Goal: Task Accomplishment & Management: Complete application form

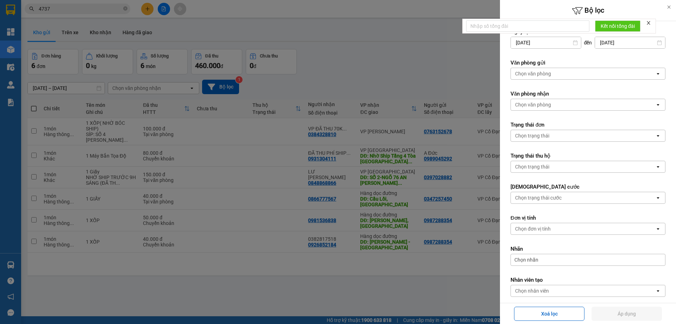
click at [419, 77] on div at bounding box center [338, 162] width 676 height 324
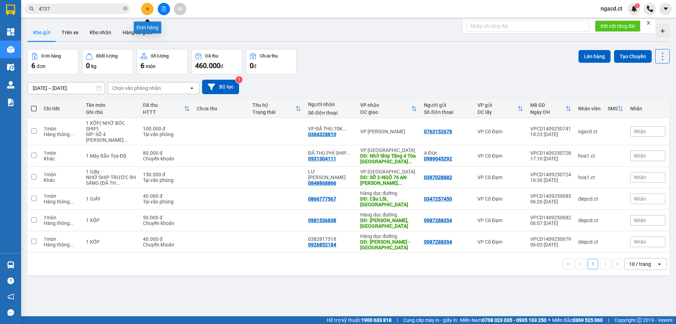
click at [147, 10] on icon "plus" at bounding box center [147, 8] width 5 height 5
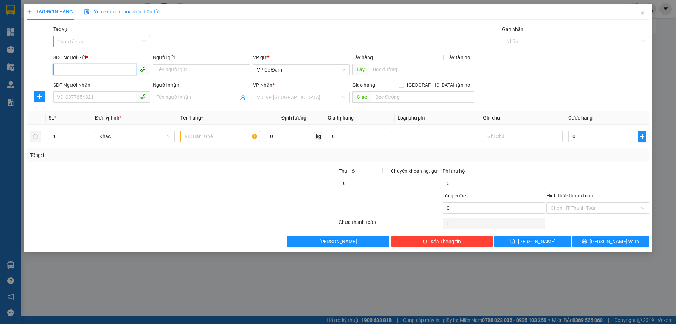
click at [144, 39] on div "Chọn tác vụ" at bounding box center [101, 41] width 97 height 11
click at [130, 57] on div "Nhập hàng lên xe" at bounding box center [101, 56] width 88 height 8
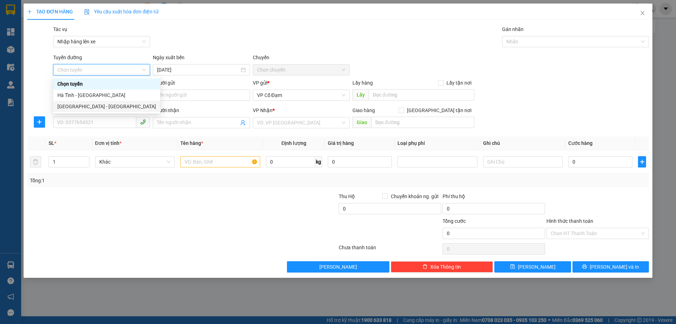
click at [115, 106] on div "[GEOGRAPHIC_DATA] - [GEOGRAPHIC_DATA]" at bounding box center [106, 106] width 99 height 8
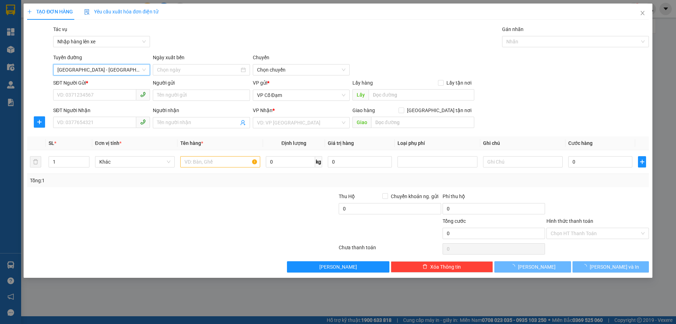
type input "[DATE]"
click at [280, 69] on span "10:00 - 38B-011.03" at bounding box center [301, 69] width 88 height 11
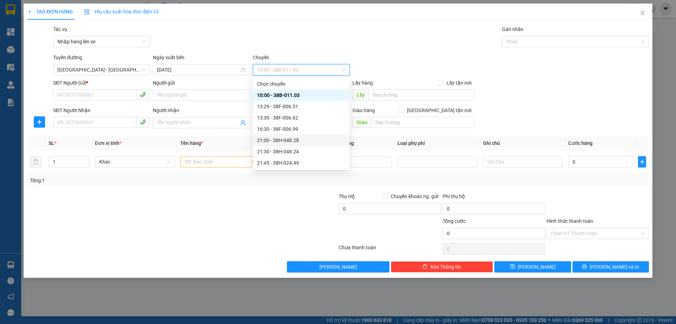
click at [297, 139] on div "21:00 - 38H-048.28" at bounding box center [301, 140] width 88 height 8
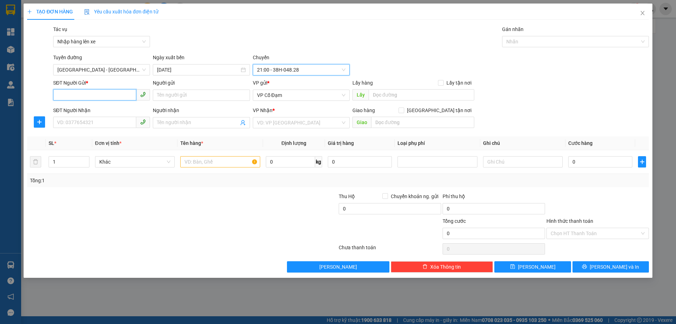
click at [117, 97] on input "SĐT Người Gửi *" at bounding box center [94, 94] width 83 height 11
paste input "0981279744"
click at [305, 94] on span "VP Cổ Đạm" at bounding box center [301, 95] width 88 height 11
type input "0981279744"
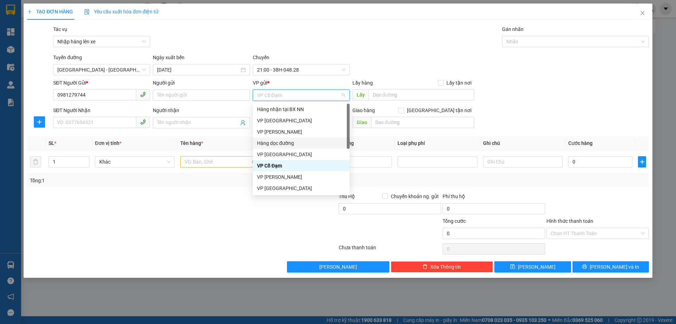
click at [297, 141] on div "Hàng dọc đường" at bounding box center [301, 143] width 88 height 8
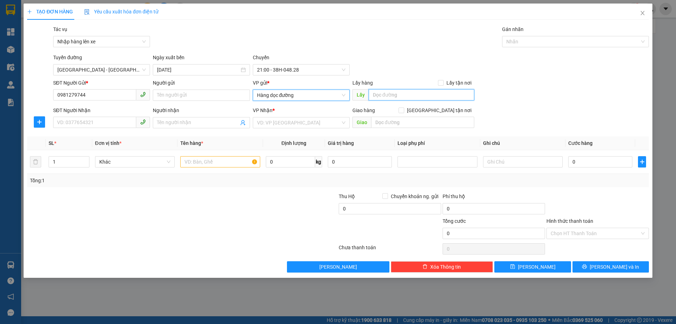
click at [393, 94] on input "text" at bounding box center [422, 94] width 106 height 11
type input "LIÊM TUYỀN HÀ NAM"
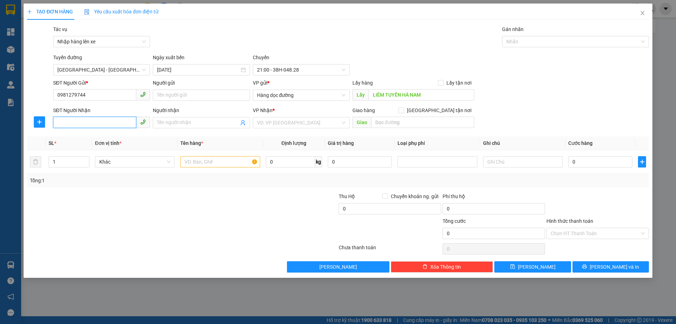
click at [103, 122] on input "SĐT Người Nhận" at bounding box center [94, 122] width 83 height 11
paste input "0852690936"
type input "0852690936"
click at [232, 123] on input "Người nhận" at bounding box center [197, 123] width 81 height 8
click at [270, 123] on input "search" at bounding box center [298, 122] width 83 height 11
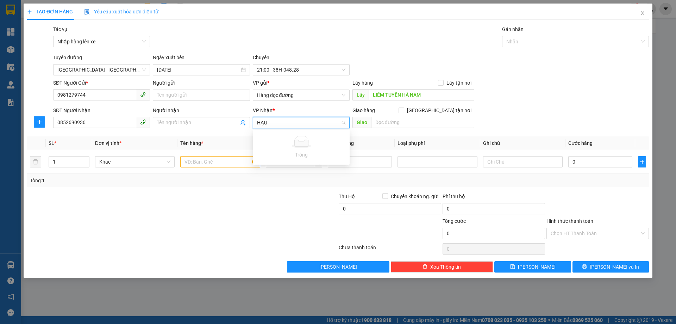
click at [269, 120] on input "HẬU" at bounding box center [298, 122] width 83 height 11
type input "H"
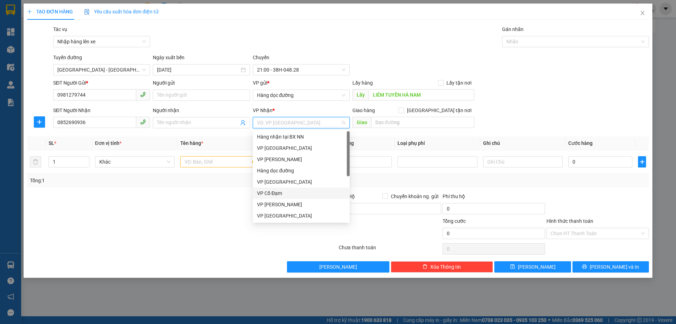
drag, startPoint x: 275, startPoint y: 192, endPoint x: 303, endPoint y: 161, distance: 42.1
click at [275, 192] on div "VP Cổ Đạm" at bounding box center [301, 193] width 88 height 8
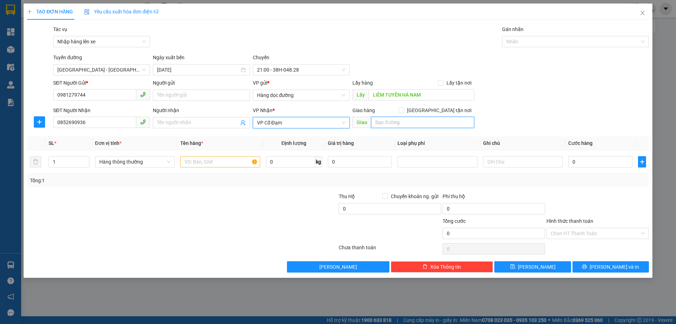
click at [401, 120] on input "text" at bounding box center [422, 122] width 103 height 11
type input "HẬU LỘC"
click at [201, 161] on input "text" at bounding box center [220, 161] width 80 height 11
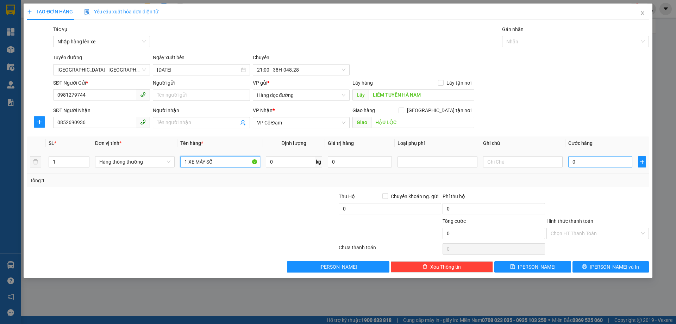
type input "1 XE MÁY SỐ"
click at [602, 162] on input "0" at bounding box center [600, 161] width 64 height 11
type input "02"
type input "2"
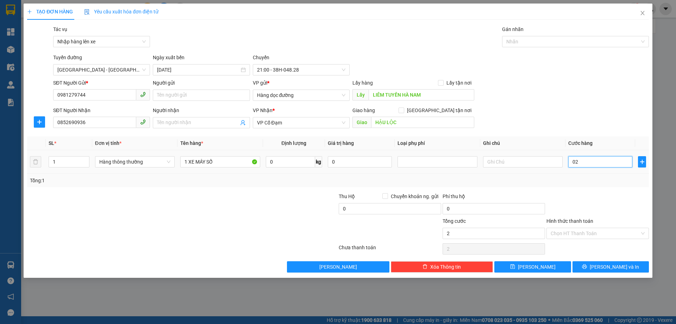
type input "024"
type input "24"
type input "0.240"
type input "240"
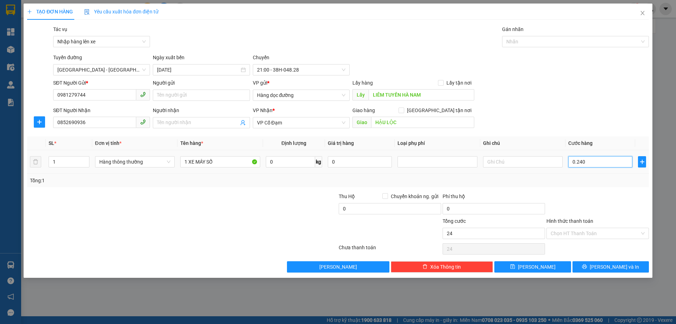
type input "240"
type input "240.000"
click at [494, 236] on input "240.000" at bounding box center [494, 233] width 102 height 11
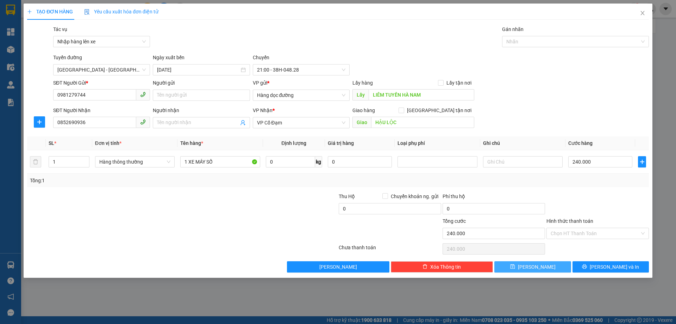
click at [521, 268] on button "[PERSON_NAME]" at bounding box center [532, 266] width 76 height 11
type input "0"
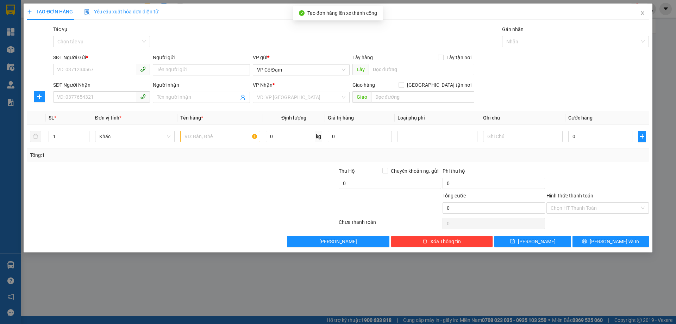
click at [441, 301] on div "TẠO ĐƠN HÀNG Yêu cầu xuất hóa đơn điện tử Transit Pickup Surcharge Ids Transit …" at bounding box center [338, 162] width 676 height 324
click at [100, 69] on input "SĐT Người Gửi *" at bounding box center [94, 69] width 83 height 11
type input "0332753877"
click at [102, 93] on input "SĐT Người Nhận" at bounding box center [94, 96] width 83 height 11
click at [419, 26] on div "Gói vận chuyển * Tiêu chuẩn Tác vụ Chọn tác vụ Gán nhãn Nhãn" at bounding box center [351, 37] width 599 height 25
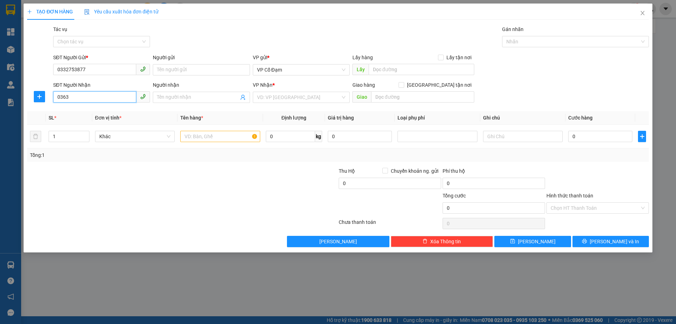
click at [102, 101] on input "0363" at bounding box center [94, 96] width 83 height 11
type input "0363268392"
drag, startPoint x: 220, startPoint y: 174, endPoint x: 221, endPoint y: 94, distance: 79.6
click at [220, 172] on div at bounding box center [130, 179] width 208 height 25
click at [219, 94] on input "Người nhận" at bounding box center [197, 97] width 81 height 8
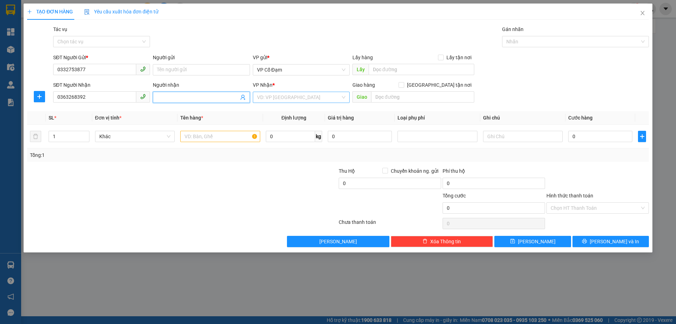
click at [287, 95] on input "search" at bounding box center [298, 97] width 83 height 11
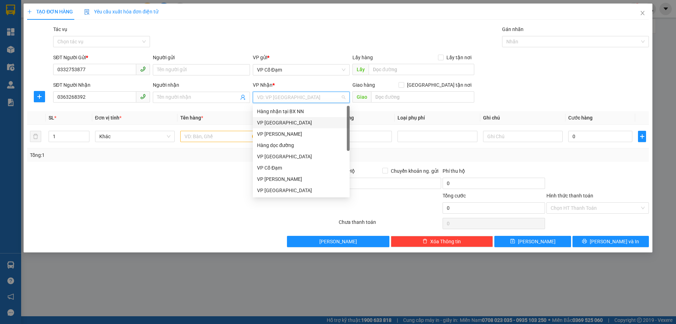
click at [287, 123] on div "VP [GEOGRAPHIC_DATA]" at bounding box center [301, 123] width 88 height 8
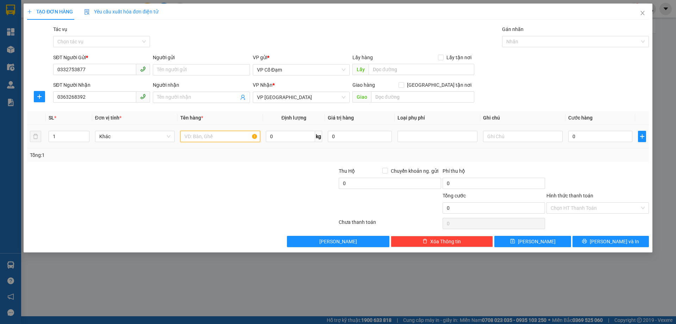
click at [219, 133] on input "text" at bounding box center [220, 136] width 80 height 11
type input "1 XỐP"
click at [596, 136] on input "0" at bounding box center [600, 136] width 64 height 11
type input "3"
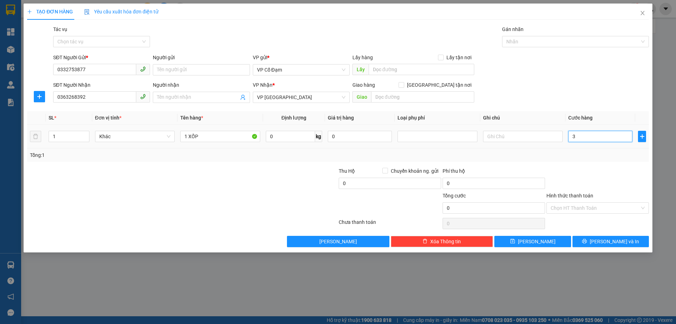
type input "3"
type input "30"
type input "30.000"
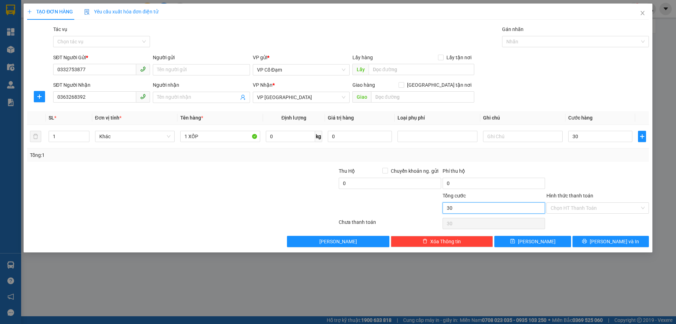
type input "30.000"
click at [507, 207] on input "30.000" at bounding box center [494, 207] width 102 height 11
click at [567, 205] on input "Hình thức thanh toán" at bounding box center [595, 208] width 89 height 11
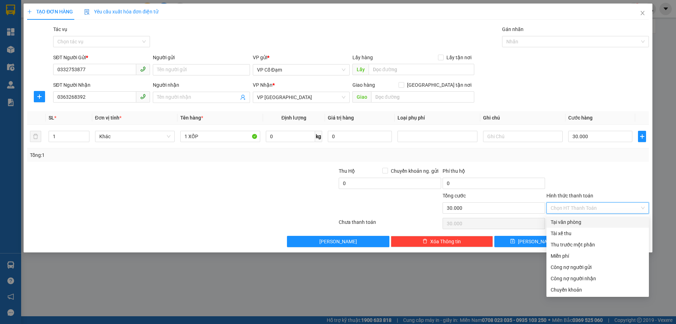
click at [581, 224] on div "Tại văn phòng" at bounding box center [598, 222] width 94 height 8
type input "0"
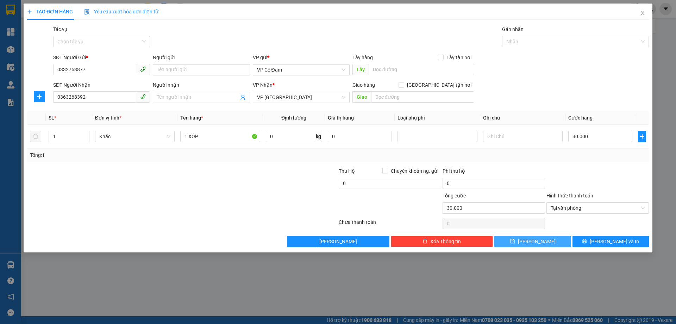
click at [550, 243] on button "[PERSON_NAME]" at bounding box center [532, 241] width 76 height 11
type input "0"
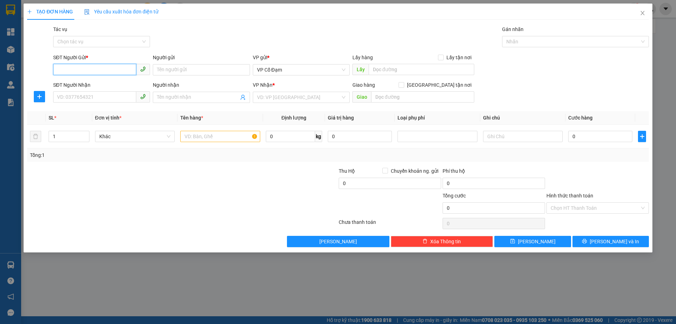
click at [114, 71] on input "SĐT Người Gửi *" at bounding box center [94, 69] width 83 height 11
click at [116, 82] on div "0399448568 - Bác Thắng Dam" at bounding box center [101, 84] width 88 height 8
type input "0399448568"
type input "Bác Thắng Dam"
type input "0399448568"
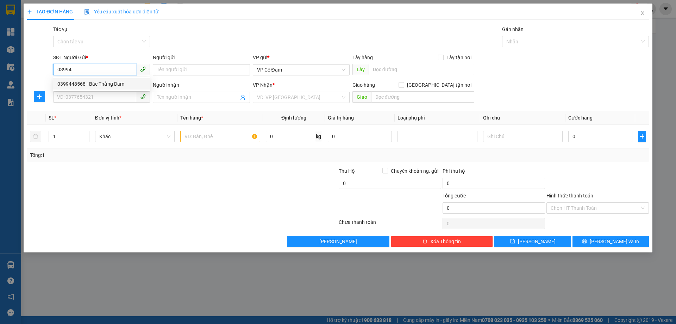
type input "Bác Thắng Dam"
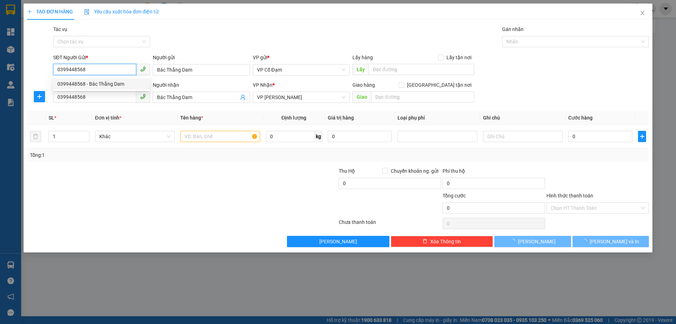
type input "50.000"
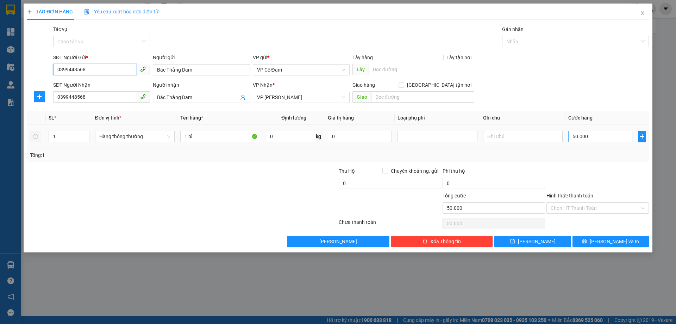
type input "0399448568"
click at [579, 136] on input "50.000" at bounding box center [600, 136] width 64 height 11
type input "0"
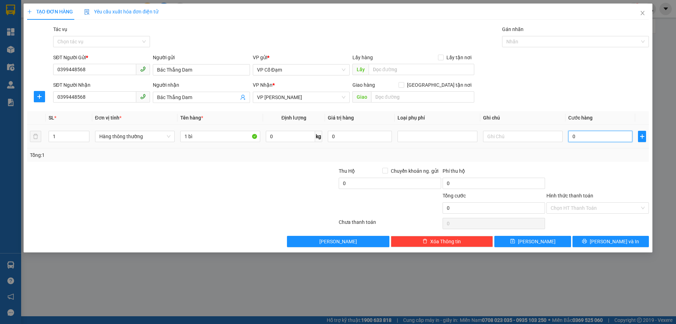
type input "04"
type input "4"
type input "040"
type input "40"
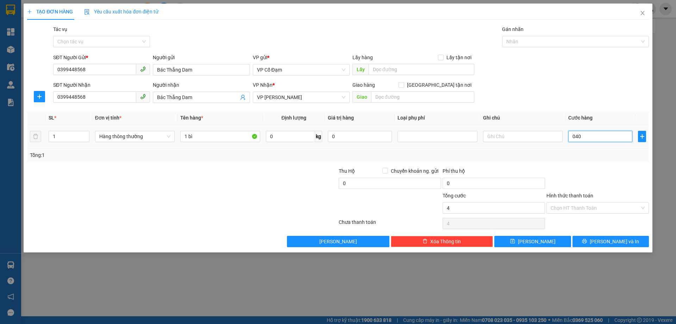
type input "40"
type input "0.400"
type input "400"
type input "040"
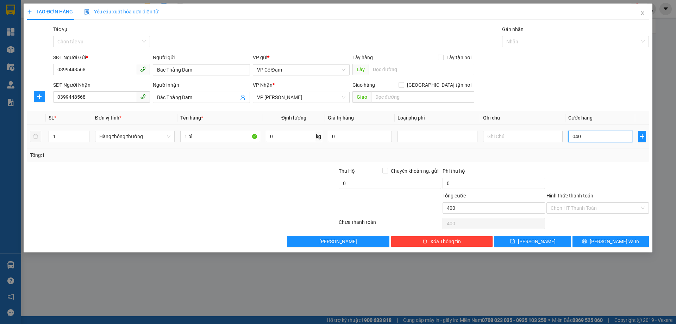
type input "40"
type input "040"
type input "40.000"
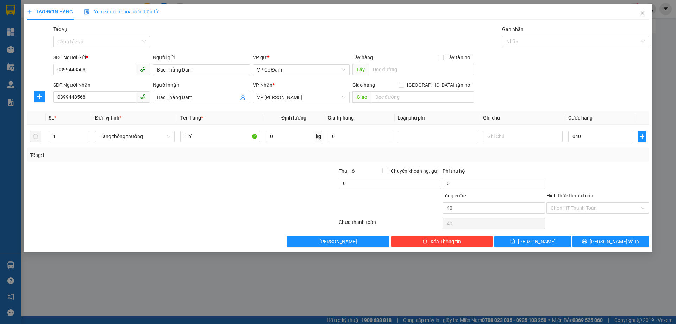
type input "40.000"
click at [476, 213] on div "Tổng cước 40.000" at bounding box center [494, 204] width 102 height 25
click at [574, 205] on input "Hình thức thanh toán" at bounding box center [595, 208] width 89 height 11
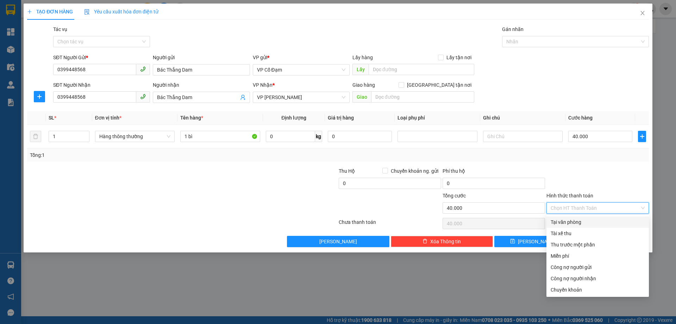
click at [557, 221] on div "Tại văn phòng" at bounding box center [598, 222] width 94 height 8
type input "0"
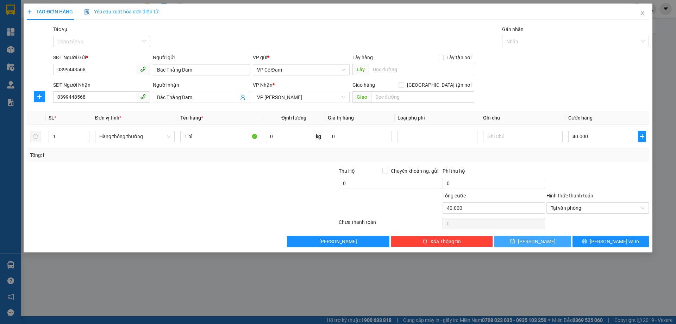
click at [540, 239] on span "[PERSON_NAME]" at bounding box center [537, 241] width 38 height 8
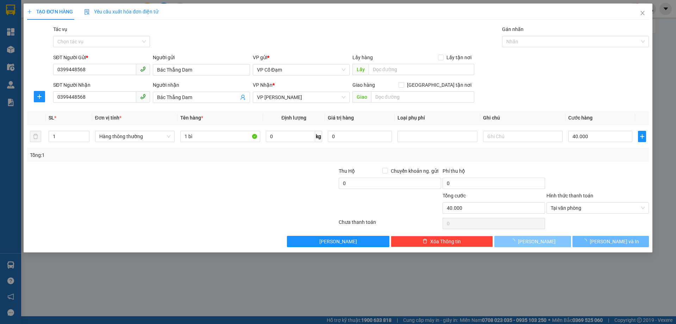
type input "0"
